Goal: Complete application form: Complete application form

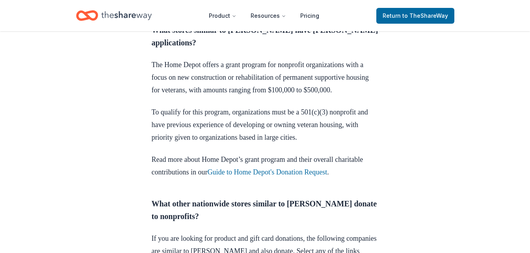
scroll to position [631, 0]
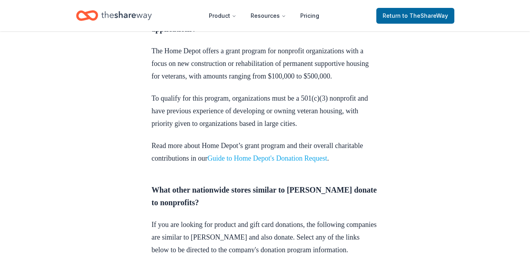
click at [324, 154] on link "Guide to Home Depot's Donation Request" at bounding box center [268, 158] width 120 height 8
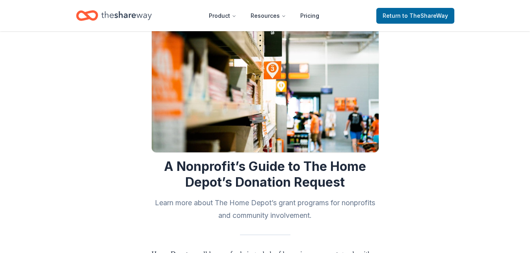
scroll to position [39, 0]
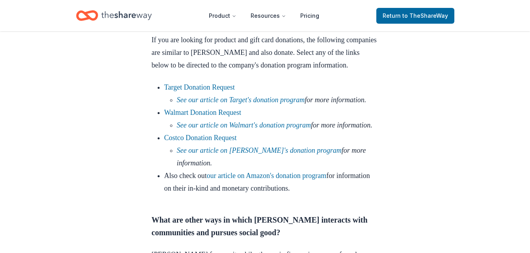
scroll to position [828, 0]
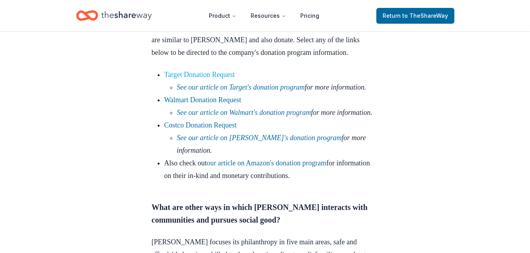
click at [235, 76] on link "Target Donation Request" at bounding box center [199, 75] width 71 height 8
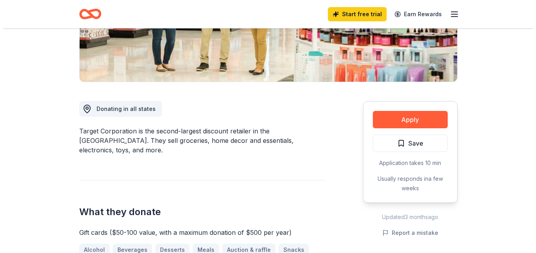
scroll to position [197, 0]
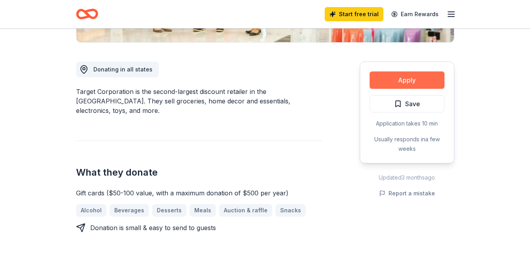
click at [390, 82] on button "Apply" at bounding box center [407, 79] width 75 height 17
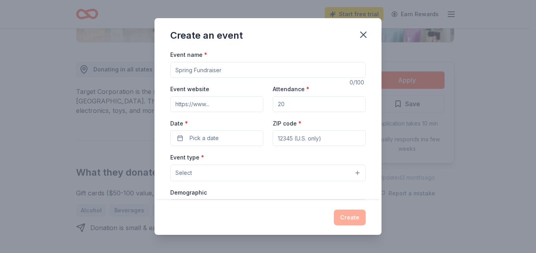
drag, startPoint x: 236, startPoint y: 71, endPoint x: 171, endPoint y: 71, distance: 64.2
click at [171, 71] on input "Event name *" at bounding box center [267, 70] width 195 height 16
drag, startPoint x: 238, startPoint y: 68, endPoint x: 184, endPoint y: 63, distance: 53.5
click at [184, 63] on input "Event name *" at bounding box center [267, 70] width 195 height 16
type input "First Responder Gala - Honoring Service, Building Resilience"
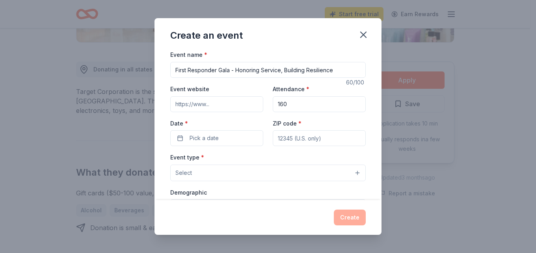
type input "160"
click at [199, 132] on button "Pick a date" at bounding box center [216, 138] width 93 height 16
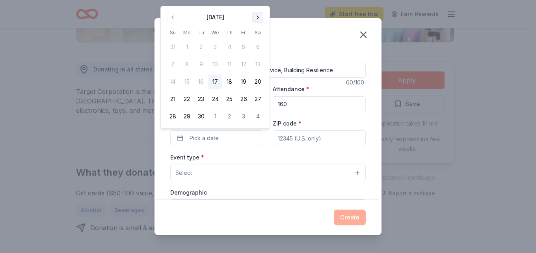
click at [256, 19] on button "Go to next month" at bounding box center [257, 17] width 11 height 11
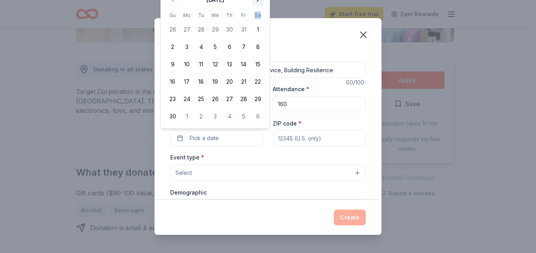
click at [256, 19] on th "Sa" at bounding box center [258, 15] width 14 height 8
click at [261, 1] on button "Go to next month" at bounding box center [257, -1] width 11 height 11
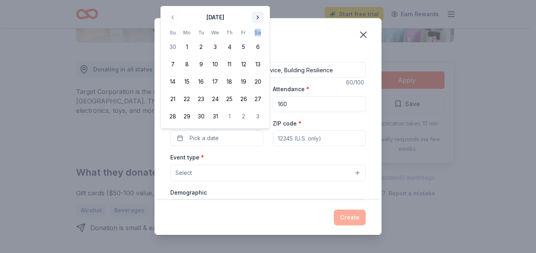
click at [255, 14] on button "Go to next month" at bounding box center [257, 17] width 11 height 11
click at [256, 15] on button "Go to next month" at bounding box center [257, 17] width 11 height 11
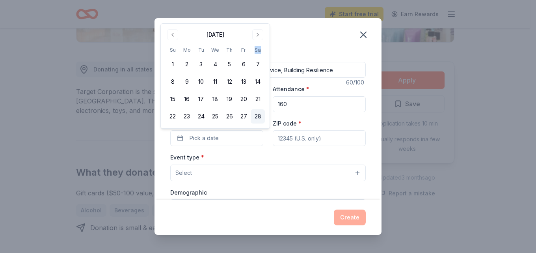
click at [259, 115] on button "28" at bounding box center [258, 116] width 14 height 14
click at [291, 136] on input "ZIP code *" at bounding box center [319, 138] width 93 height 16
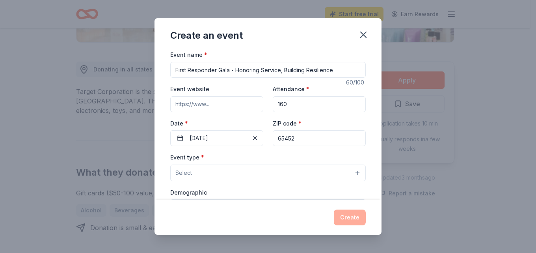
type input "65452"
click at [321, 173] on button "Select" at bounding box center [267, 172] width 195 height 17
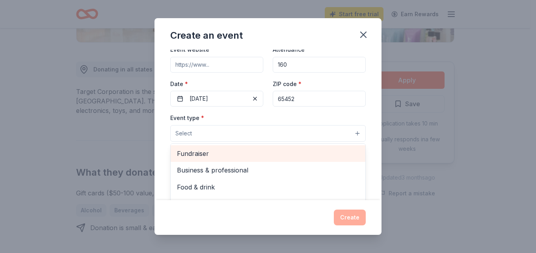
click at [283, 149] on span "Fundraiser" at bounding box center [268, 153] width 182 height 10
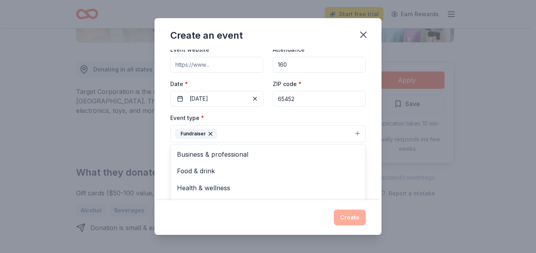
click at [361, 115] on div "Event name * First Responder Gala - Honoring Service, Building Resilience 60 /1…" at bounding box center [267, 125] width 227 height 150
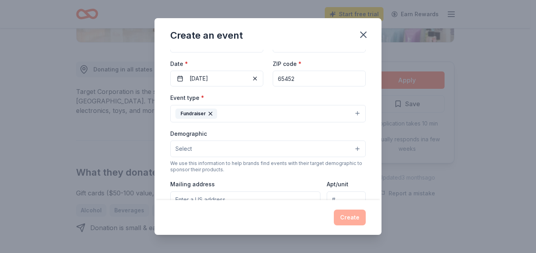
scroll to position [79, 0]
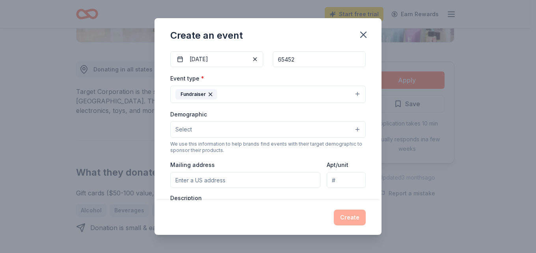
click at [311, 129] on button "Select" at bounding box center [267, 129] width 195 height 17
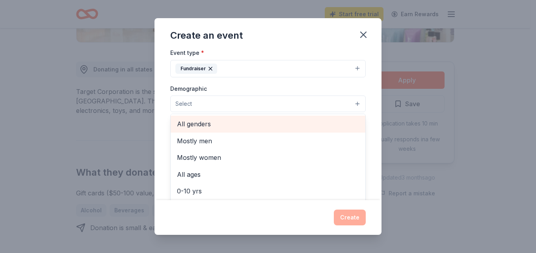
scroll to position [118, 0]
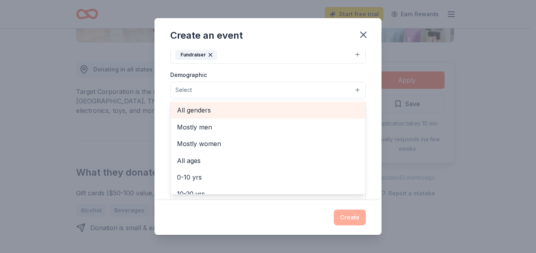
click at [241, 110] on span "All genders" at bounding box center [268, 110] width 182 height 10
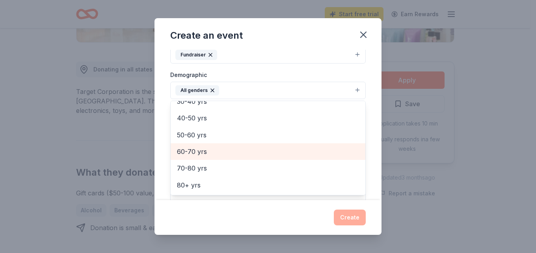
scroll to position [71, 0]
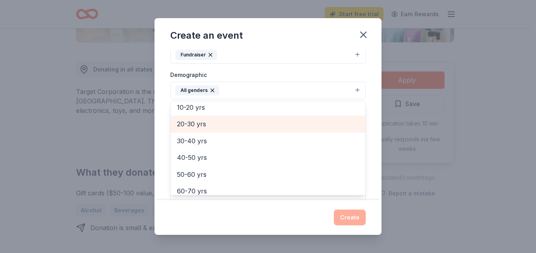
click at [269, 124] on span "20-30 yrs" at bounding box center [268, 124] width 182 height 10
click at [250, 127] on span "30-40 yrs" at bounding box center [268, 124] width 182 height 10
click at [250, 127] on span "40-50 yrs" at bounding box center [268, 124] width 182 height 10
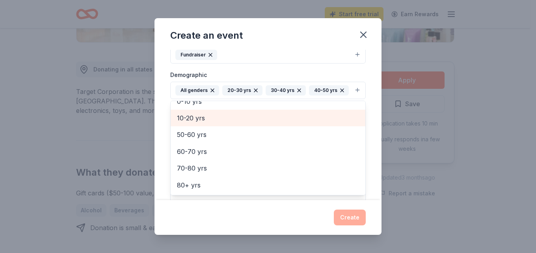
scroll to position [60, 0]
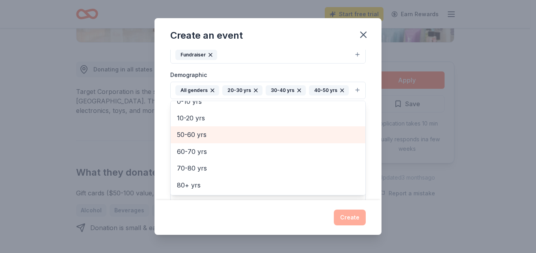
click at [241, 140] on span "50-60 yrs" at bounding box center [268, 134] width 182 height 10
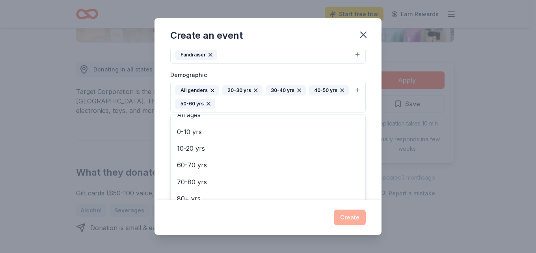
click at [363, 97] on div "Event name * First Responder Gala - Honoring Service, Building Resilience 60 /1…" at bounding box center [267, 125] width 227 height 150
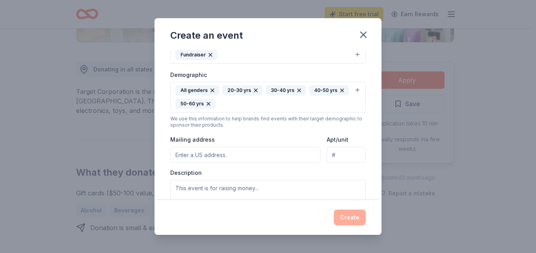
click at [253, 156] on input "Mailing address" at bounding box center [245, 155] width 150 height 16
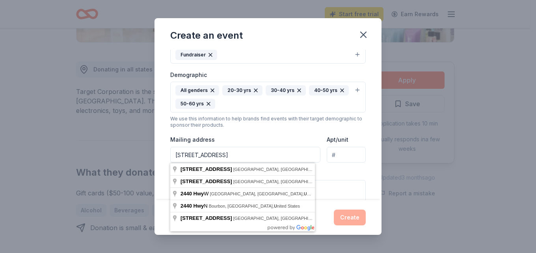
click at [253, 156] on input "2440 Hwy U" at bounding box center [245, 155] width 150 height 16
click at [293, 134] on div "Event type * Fundraiser Demographic All genders 20-30 yrs 30-40 yrs 40-50 yrs 5…" at bounding box center [267, 124] width 195 height 181
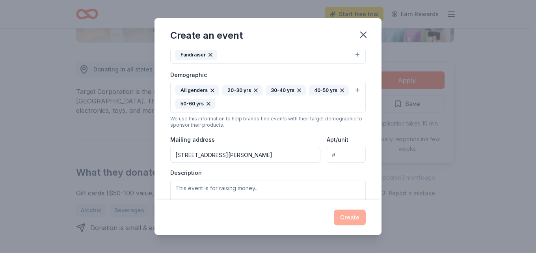
click at [189, 156] on input "2440 Hwy U, Crocker, MO 65452" at bounding box center [245, 155] width 150 height 16
type input "24400 State Highway U, Crocker, MO, 65452"
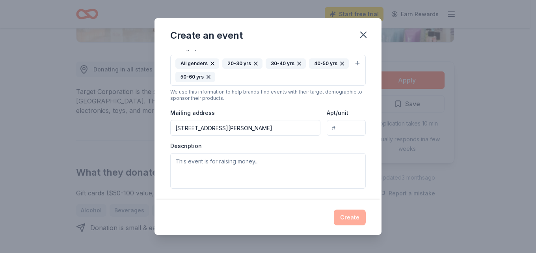
scroll to position [158, 0]
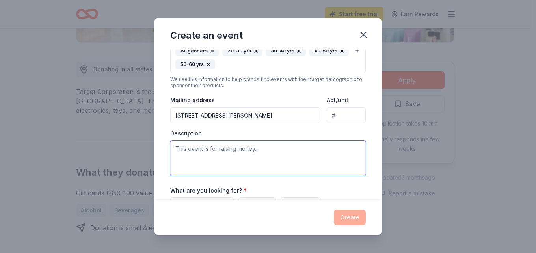
click at [258, 154] on textarea at bounding box center [267, 157] width 195 height 35
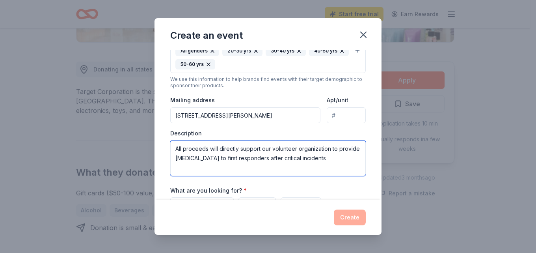
drag, startPoint x: 176, startPoint y: 149, endPoint x: 337, endPoint y: 163, distance: 161.8
click at [337, 163] on textarea "All proceeds will directly support our volunteer organization to provide peer s…" at bounding box center [267, 157] width 195 height 35
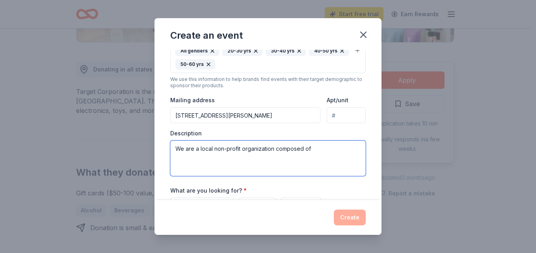
click at [241, 147] on textarea "We are a local non-profit organization composed of" at bounding box center [267, 157] width 195 height 35
click at [336, 147] on textarea "We are a local non-profit volunteer organization composed of" at bounding box center [267, 157] width 195 height 35
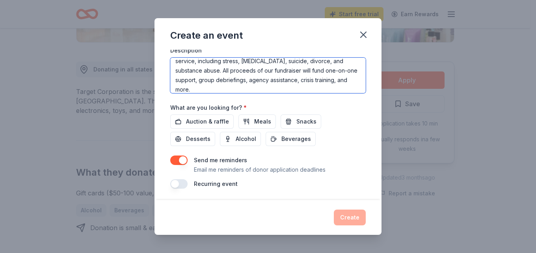
scroll to position [242, 0]
type textarea "We are a local non-profit volunteer organization composed of firefighters, law …"
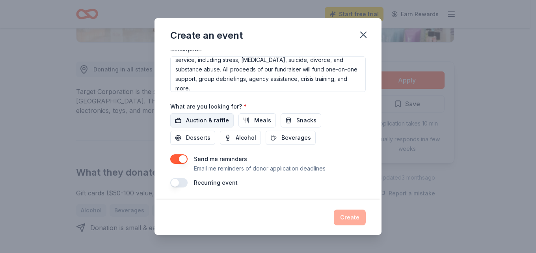
click at [208, 119] on span "Auction & raffle" at bounding box center [207, 119] width 43 height 9
click at [177, 156] on button "button" at bounding box center [178, 158] width 17 height 9
click at [343, 220] on button "Create" at bounding box center [350, 217] width 32 height 16
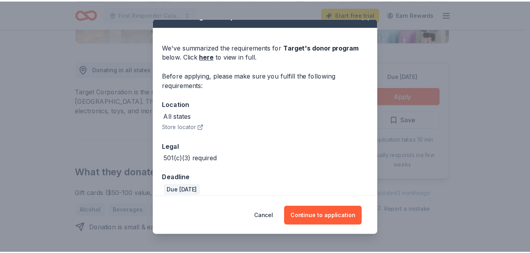
scroll to position [22, 0]
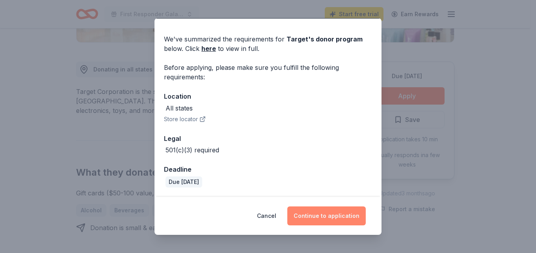
click at [309, 216] on button "Continue to application" at bounding box center [326, 215] width 78 height 19
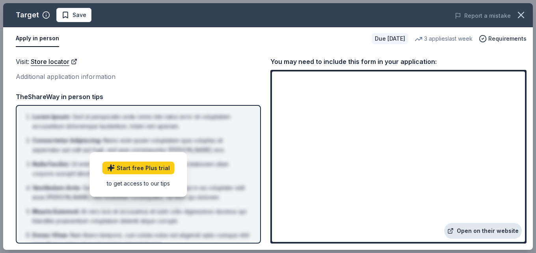
click at [474, 229] on link "Open on their website" at bounding box center [483, 231] width 78 height 16
click at [70, 15] on span "Save" at bounding box center [73, 14] width 25 height 9
click at [378, 37] on div "Due in 134 days" at bounding box center [390, 38] width 37 height 11
click at [493, 37] on span "Requirements" at bounding box center [507, 38] width 38 height 9
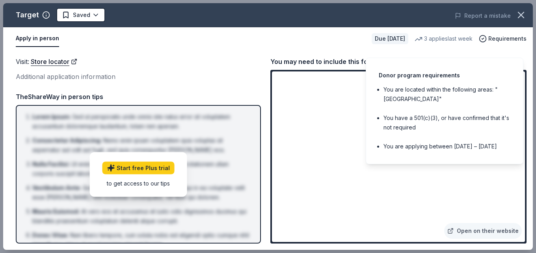
click at [276, 47] on div "Apply in person Due in 134 days 3 applies last week Requirements" at bounding box center [268, 38] width 530 height 23
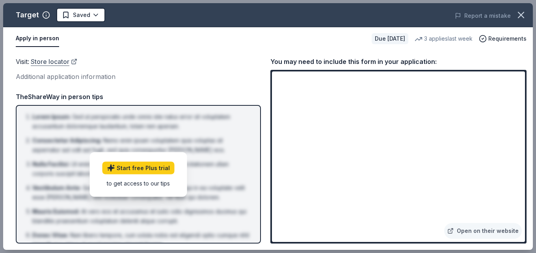
click at [54, 61] on link "Store locator" at bounding box center [54, 61] width 47 height 10
click at [372, 36] on div "Due in 134 days" at bounding box center [390, 38] width 37 height 11
click at [521, 18] on icon "button" at bounding box center [521, 14] width 11 height 11
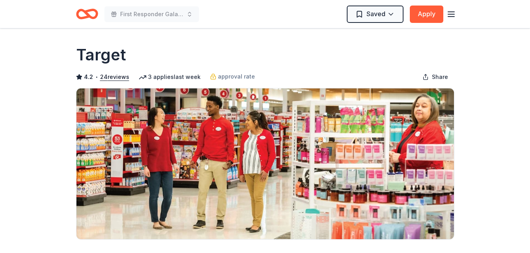
scroll to position [0, 0]
click at [453, 12] on line "button" at bounding box center [451, 12] width 6 height 0
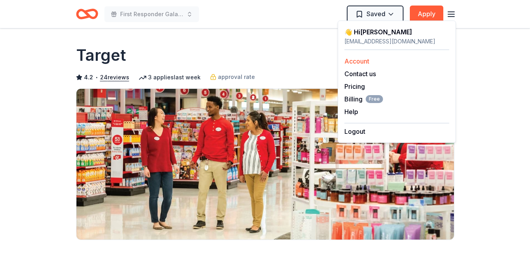
click at [362, 63] on link "Account" at bounding box center [356, 61] width 25 height 8
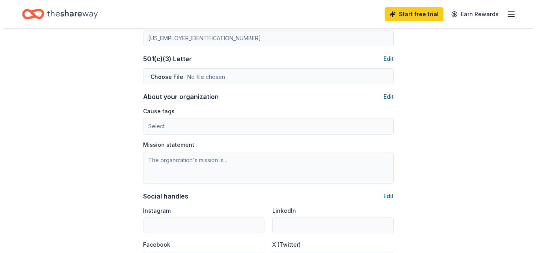
scroll to position [394, 0]
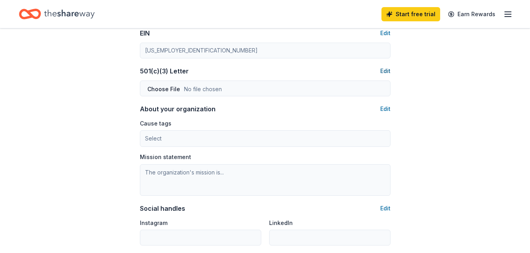
click at [383, 73] on button "Edit" at bounding box center [385, 70] width 10 height 9
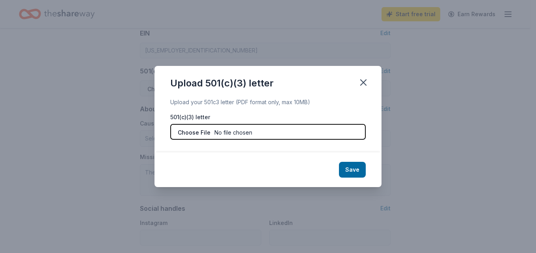
click at [184, 134] on input "file" at bounding box center [267, 132] width 195 height 16
type input "C:\fakepath\EIN.pdf"
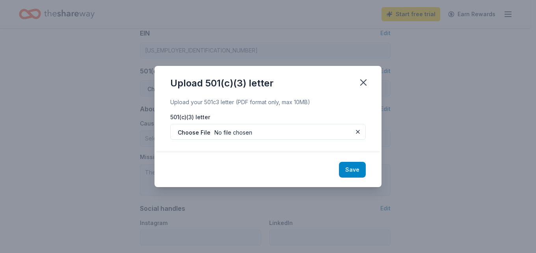
click at [354, 171] on button "Save" at bounding box center [352, 170] width 27 height 16
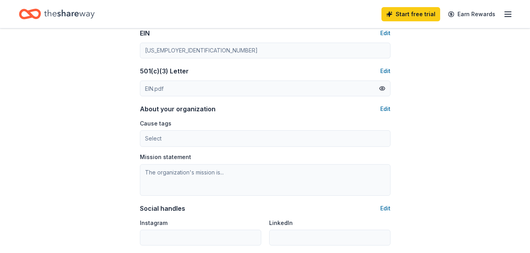
click at [190, 149] on div "Cause tags Select Mission statement" at bounding box center [265, 156] width 251 height 77
click at [385, 109] on button "Edit" at bounding box center [385, 108] width 10 height 9
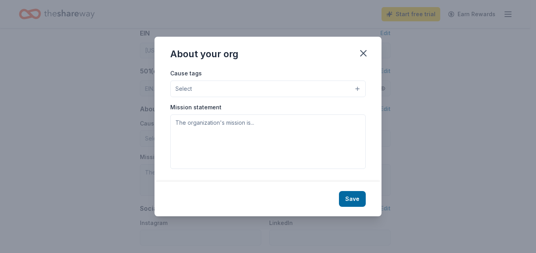
click at [355, 86] on button "Select" at bounding box center [267, 88] width 195 height 17
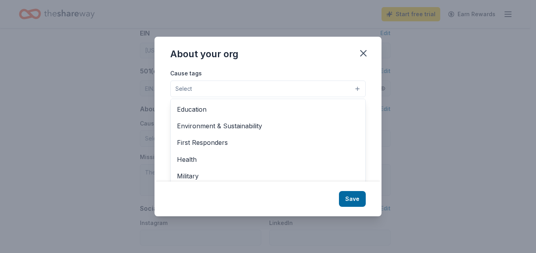
scroll to position [79, 0]
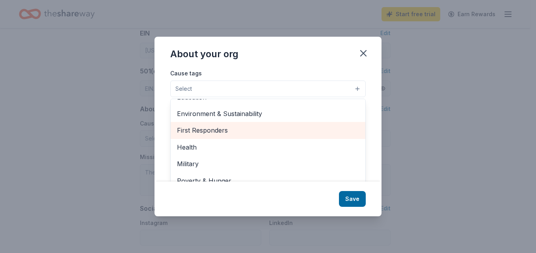
click at [270, 124] on div "First Responders" at bounding box center [268, 130] width 195 height 17
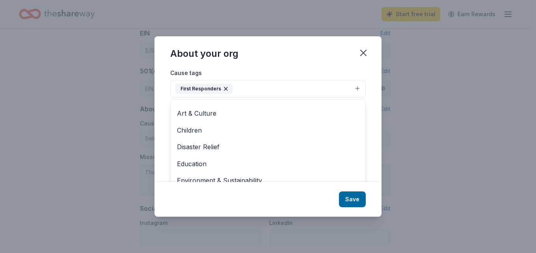
scroll to position [0, 0]
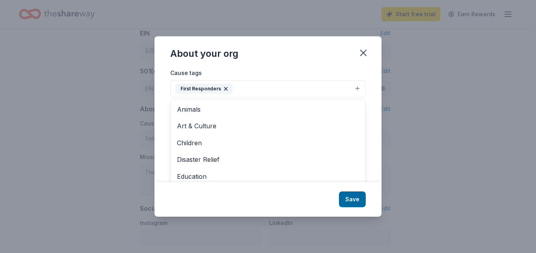
click at [368, 110] on div "Cause tags First Responders Animals Art & Culture Children Disaster Relief Educ…" at bounding box center [267, 125] width 227 height 114
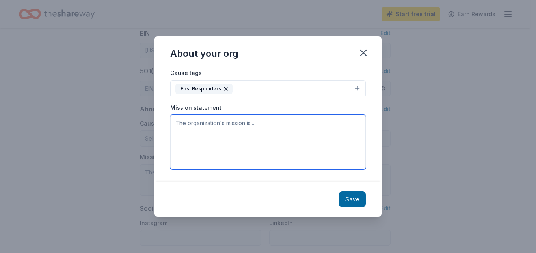
click at [300, 123] on textarea at bounding box center [267, 142] width 195 height 54
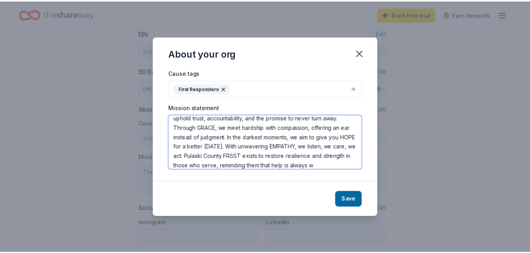
scroll to position [33, 0]
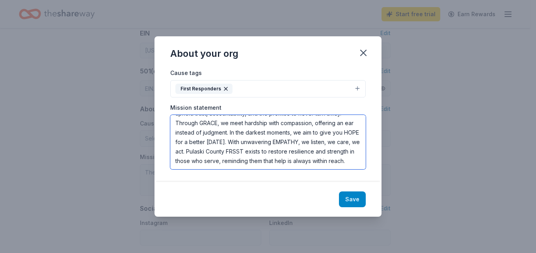
type textarea "When the weight of the job feels unbearable, we stand beside you. UNITED, we ar…"
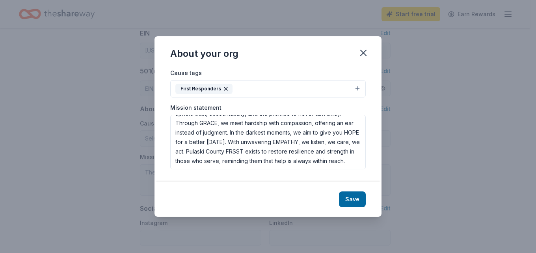
click at [355, 202] on button "Save" at bounding box center [352, 199] width 27 height 16
type textarea "When the weight of the job feels unbearable, we stand beside you. UNITED, we ar…"
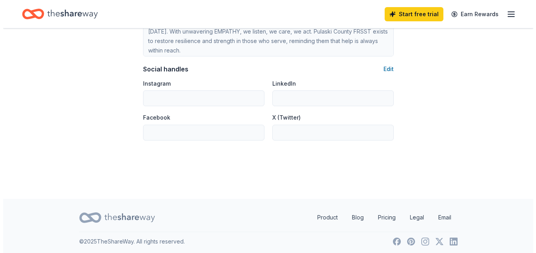
scroll to position [537, 0]
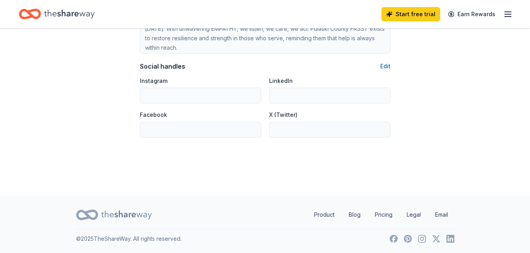
drag, startPoint x: 222, startPoint y: 131, endPoint x: 402, endPoint y: 138, distance: 180.2
click at [382, 64] on button "Edit" at bounding box center [385, 65] width 10 height 9
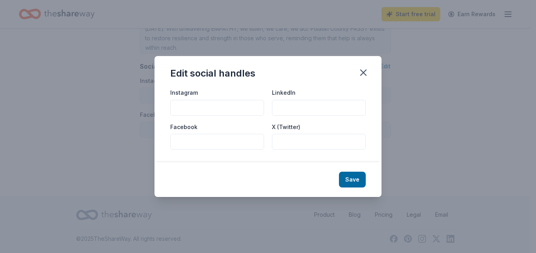
paste input "https://www.facebook.com/profile.php?id=61570666831415"
type input "https://www.facebook.com/profile.php?id=61570666831415"
click at [351, 176] on button "Save" at bounding box center [352, 179] width 27 height 16
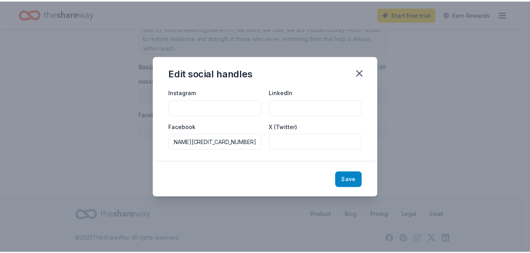
scroll to position [0, 0]
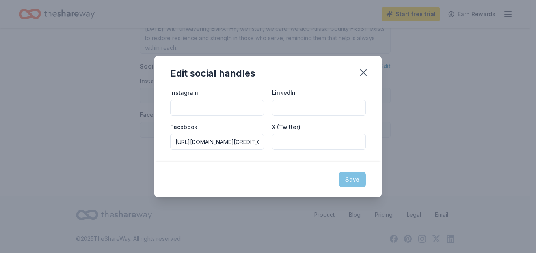
type input "https://www.facebook.com/profile.php?id=61570666831415"
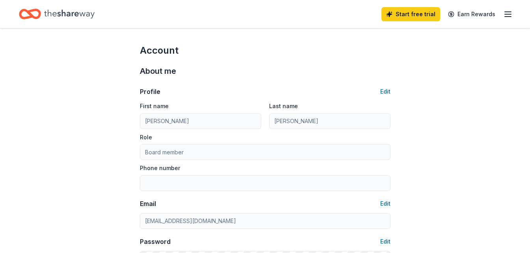
click at [510, 14] on line "button" at bounding box center [508, 14] width 6 height 0
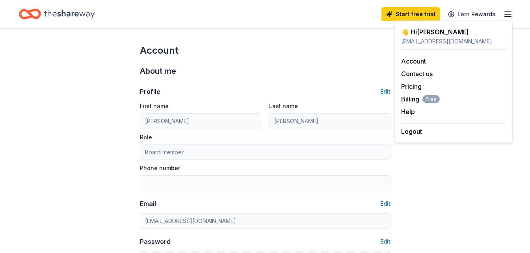
click at [56, 12] on icon "Home" at bounding box center [69, 14] width 50 height 16
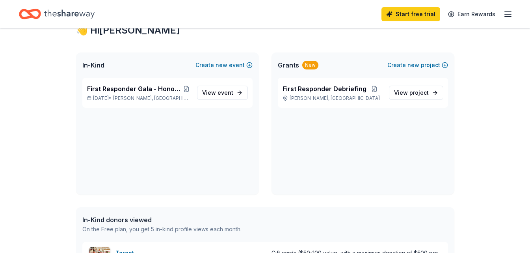
scroll to position [118, 0]
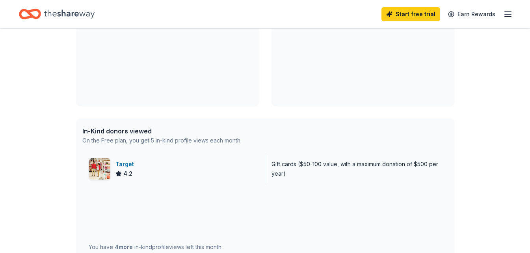
click at [101, 163] on img at bounding box center [99, 168] width 21 height 21
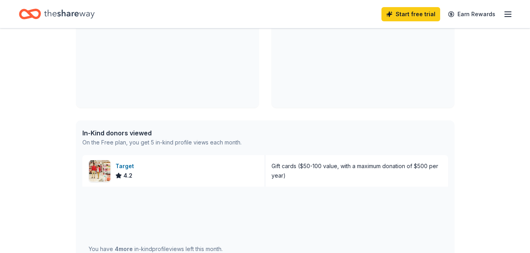
scroll to position [0, 0]
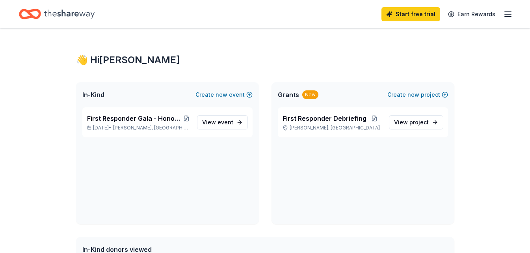
click at [507, 15] on icon "button" at bounding box center [507, 13] width 9 height 9
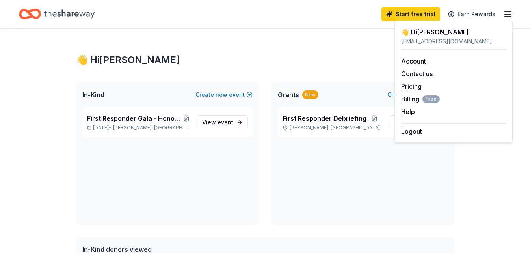
click at [507, 15] on icon "button" at bounding box center [507, 13] width 9 height 9
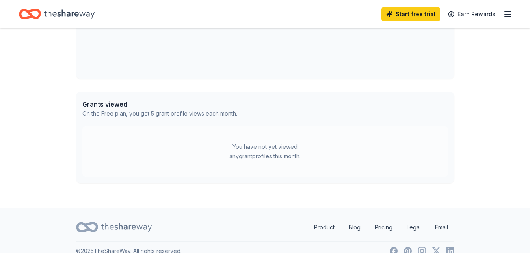
scroll to position [367, 0]
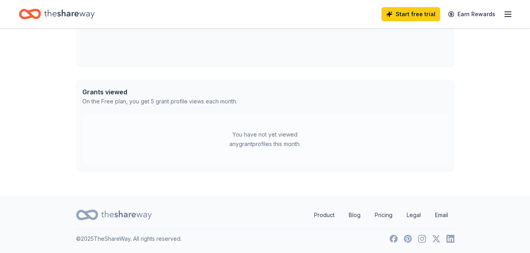
click at [141, 215] on icon at bounding box center [126, 214] width 50 height 9
click at [508, 13] on icon "button" at bounding box center [507, 13] width 9 height 9
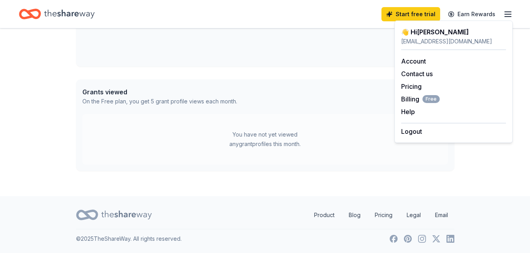
click at [206, 14] on div "Start free trial Earn Rewards" at bounding box center [265, 14] width 492 height 19
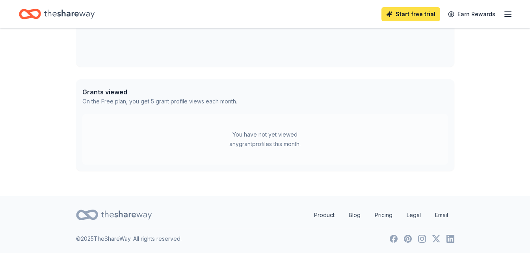
click at [406, 13] on link "Start free trial" at bounding box center [411, 14] width 59 height 14
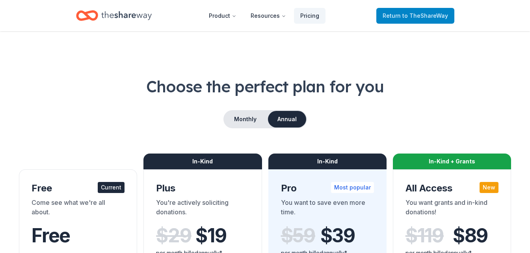
click at [401, 11] on span "Return to TheShareWay" at bounding box center [415, 15] width 65 height 9
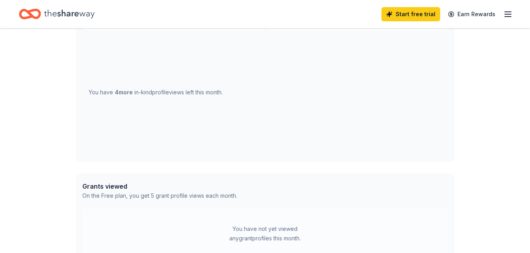
scroll to position [276, 0]
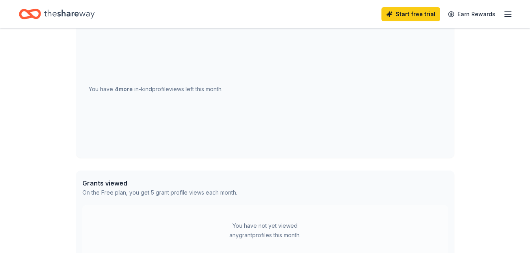
click at [101, 87] on div "You have 4 more in-kind profile views left this month." at bounding box center [156, 88] width 134 height 9
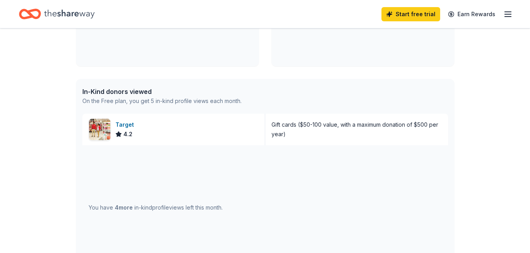
scroll to position [118, 0]
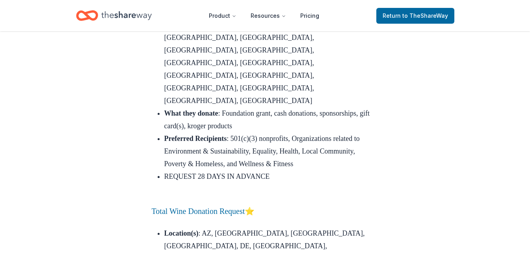
scroll to position [3862, 0]
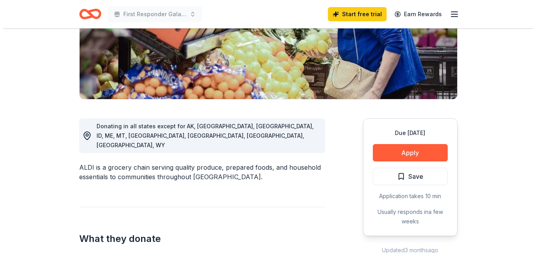
scroll to position [158, 0]
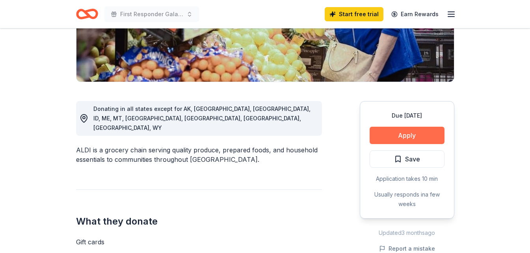
click at [389, 135] on button "Apply" at bounding box center [407, 135] width 75 height 17
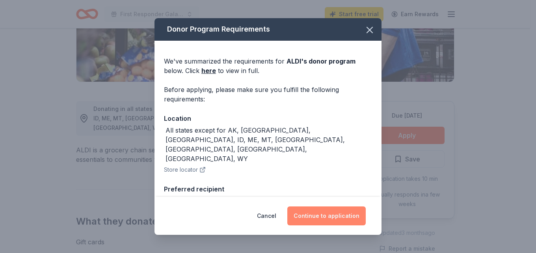
click at [315, 217] on button "Continue to application" at bounding box center [326, 215] width 78 height 19
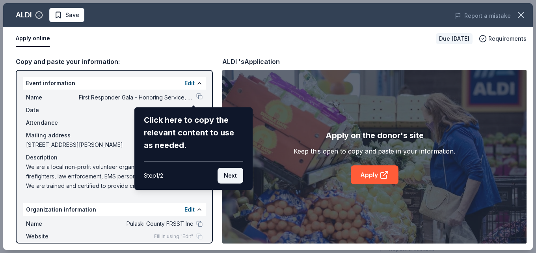
click at [224, 176] on button "Next" at bounding box center [231, 176] width 26 height 16
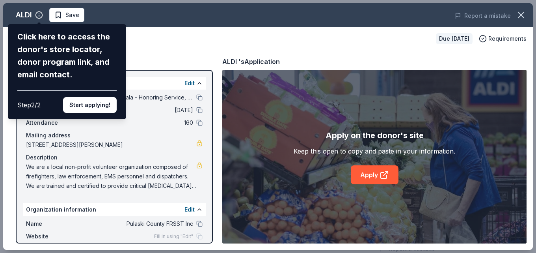
click at [101, 107] on button "Start applying!" at bounding box center [90, 105] width 54 height 16
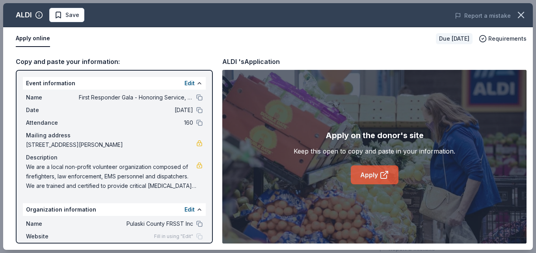
click at [371, 175] on link "Apply" at bounding box center [375, 174] width 48 height 19
click at [368, 179] on link "Apply" at bounding box center [375, 174] width 48 height 19
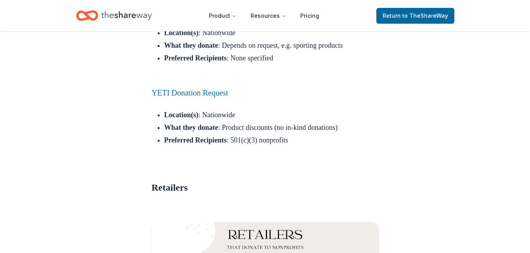
scroll to position [6256, 0]
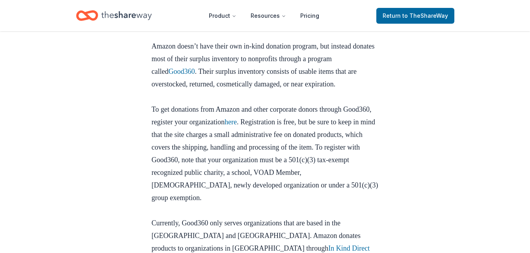
scroll to position [434, 0]
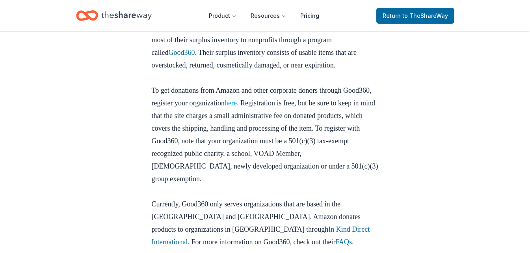
click at [237, 107] on link "here" at bounding box center [231, 103] width 12 height 8
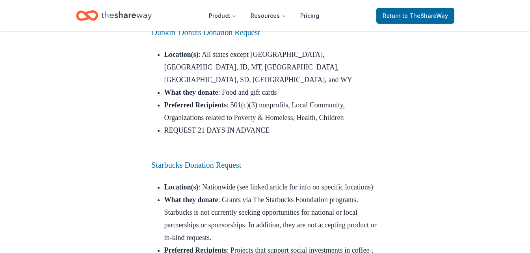
scroll to position [1869, 0]
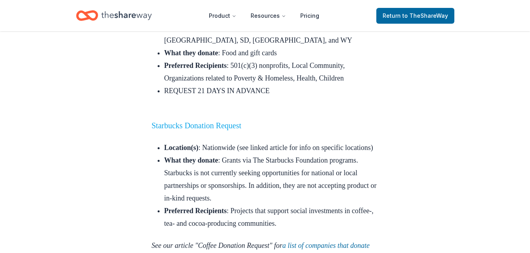
click at [182, 121] on link "Starbucks Donation Request" at bounding box center [197, 125] width 90 height 9
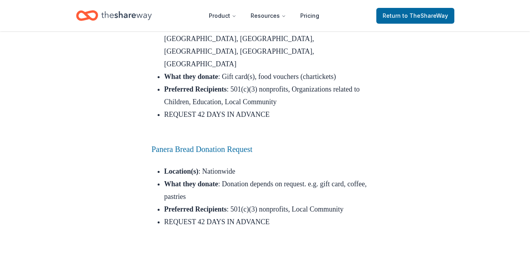
scroll to position [2539, 0]
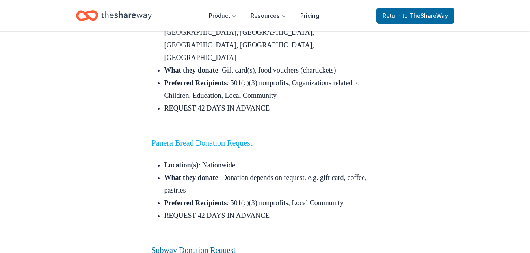
click at [170, 138] on link "Panera Bread Donation Request" at bounding box center [202, 142] width 101 height 9
